Goal: Task Accomplishment & Management: Manage account settings

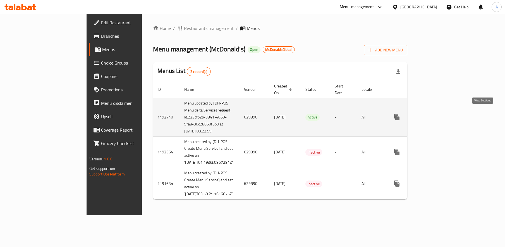
click at [441, 115] on icon "enhanced table" at bounding box center [437, 117] width 7 height 7
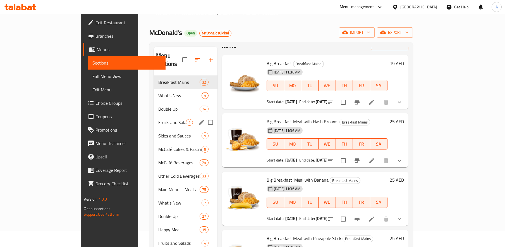
scroll to position [17, 0]
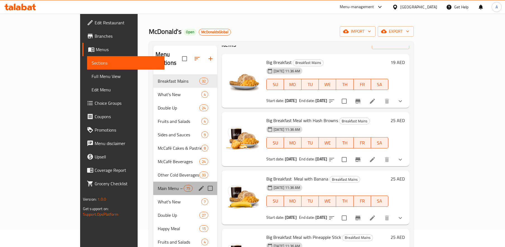
click at [153, 184] on div "Main Menu – Meals 75" at bounding box center [185, 188] width 64 height 13
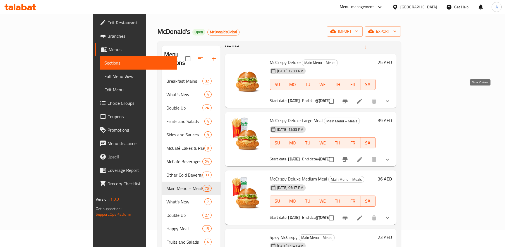
click at [391, 98] on icon "show more" at bounding box center [387, 101] width 7 height 7
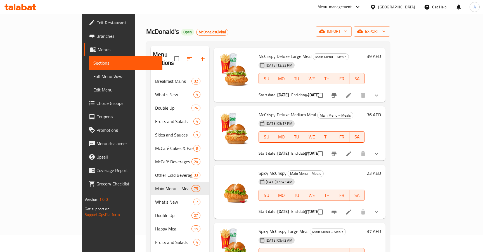
scroll to position [213, 0]
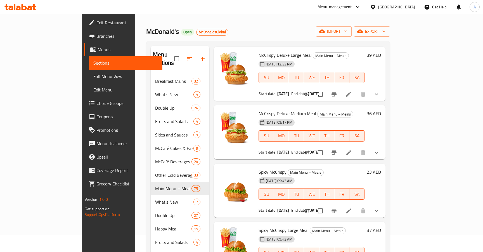
click at [383, 89] on button "show more" at bounding box center [376, 93] width 13 height 13
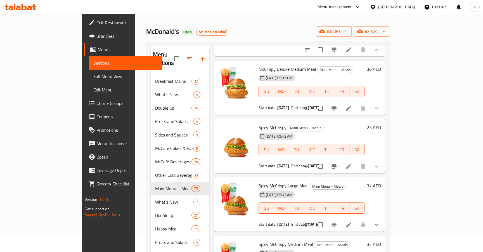
scroll to position [633, 0]
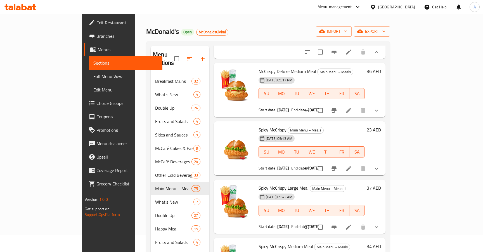
click at [380, 107] on icon "show more" at bounding box center [376, 110] width 7 height 7
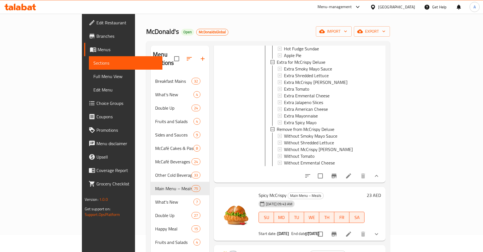
scroll to position [1053, 0]
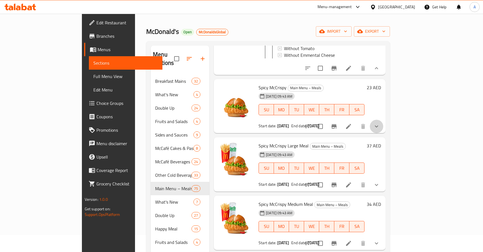
click at [383, 120] on button "show more" at bounding box center [376, 126] width 13 height 13
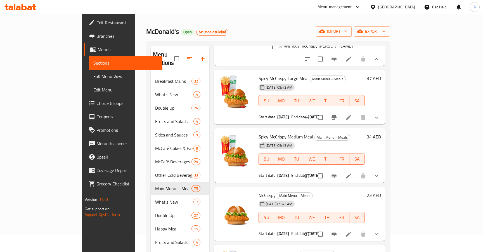
scroll to position [1230, 0]
click at [383, 169] on button "show more" at bounding box center [376, 175] width 13 height 13
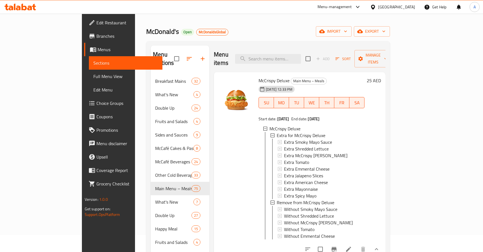
scroll to position [0, 0]
click at [28, 6] on icon at bounding box center [29, 8] width 5 height 5
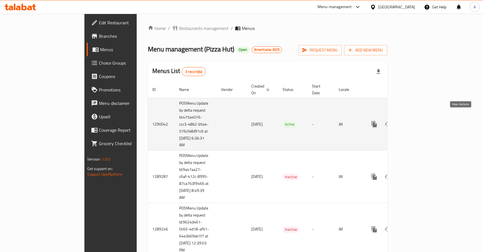
click at [418, 121] on icon "enhanced table" at bounding box center [414, 124] width 7 height 7
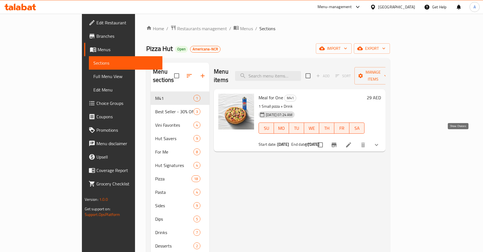
click at [380, 141] on icon "show more" at bounding box center [376, 144] width 7 height 7
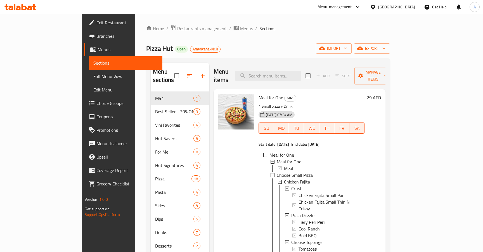
scroll to position [1, 0]
click at [278, 179] on icon at bounding box center [280, 181] width 4 height 4
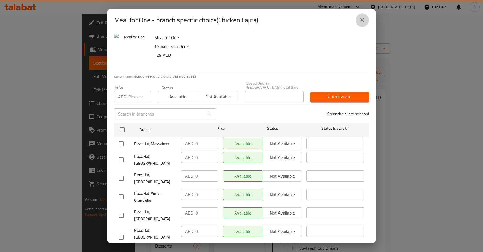
click at [362, 22] on icon "close" at bounding box center [362, 20] width 7 height 7
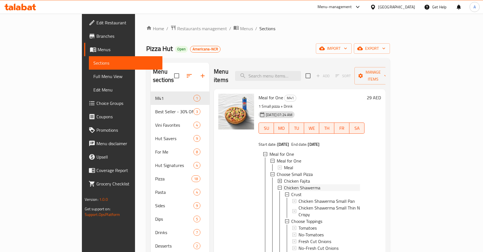
click at [278, 185] on icon at bounding box center [280, 187] width 4 height 4
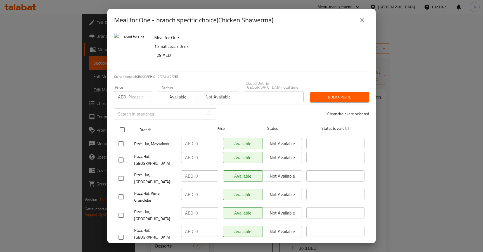
click at [360, 123] on div "Status is valid till" at bounding box center [335, 130] width 63 height 16
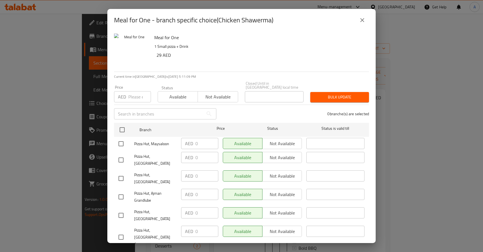
click at [363, 22] on icon "close" at bounding box center [362, 20] width 7 height 7
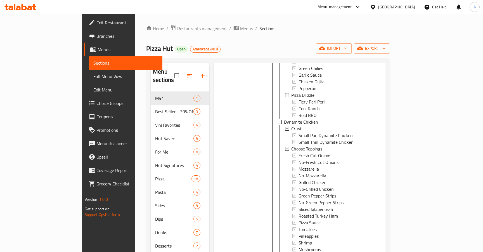
scroll to position [78, 0]
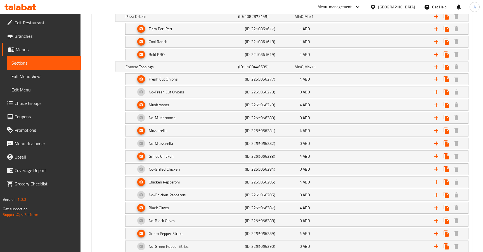
scroll to position [1249, 0]
